Goal: Information Seeking & Learning: Find specific fact

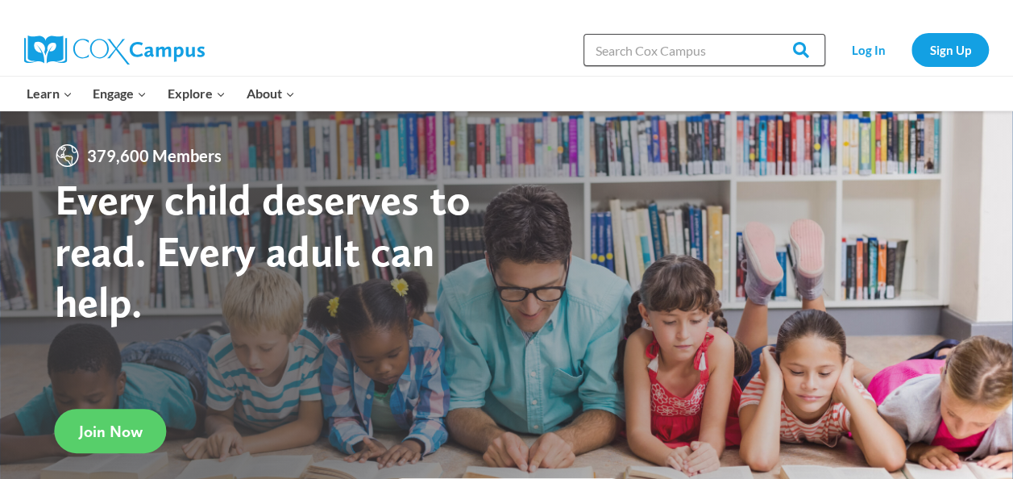
click at [635, 55] on input "Search in [URL][DOMAIN_NAME]" at bounding box center [704, 50] width 242 height 32
type input "wemberly worried"
click at [762, 34] on input "Search" at bounding box center [793, 50] width 63 height 32
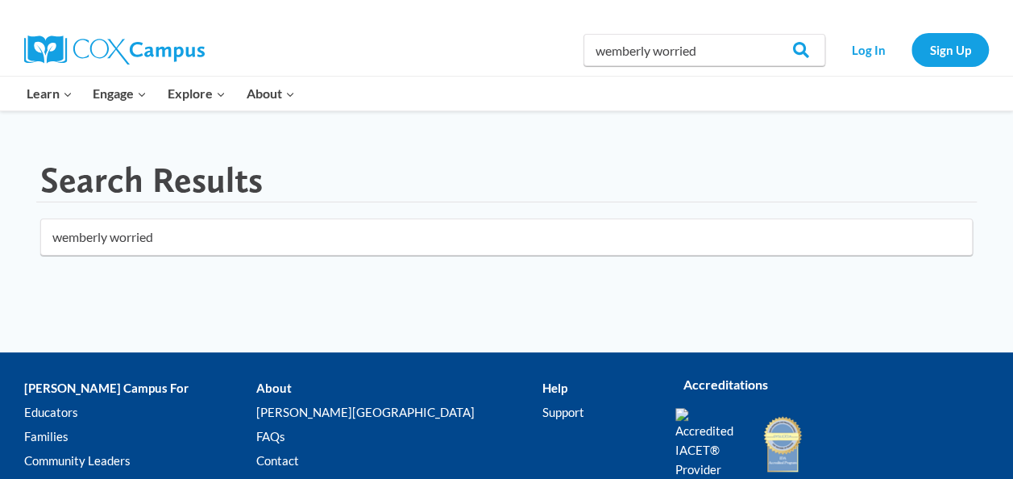
click at [226, 238] on input "wemberly worried" at bounding box center [506, 236] width 932 height 37
